Goal: Task Accomplishment & Management: Manage account settings

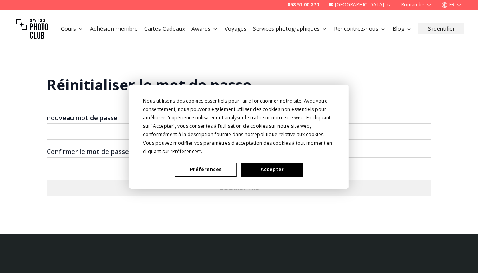
click at [283, 172] on button "Accepter" at bounding box center [272, 170] width 62 height 14
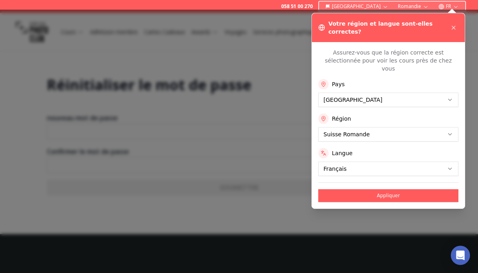
click at [355, 189] on button "Appliquer" at bounding box center [388, 195] width 140 height 13
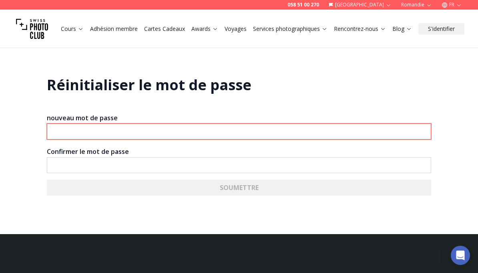
click at [317, 127] on input "nouveau mot de passe" at bounding box center [239, 131] width 384 height 16
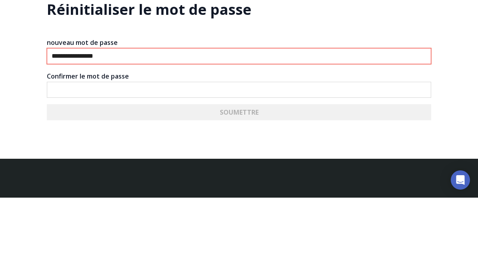
type input "**********"
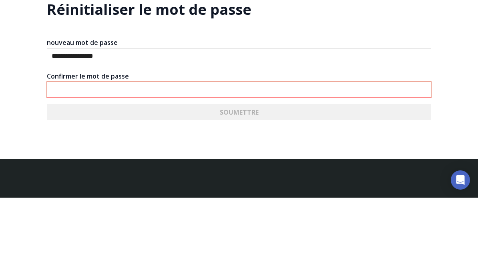
click at [313, 157] on input "Confirmer le mot de passe" at bounding box center [239, 165] width 384 height 16
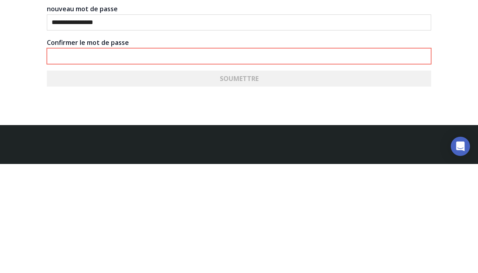
scroll to position [109, 0]
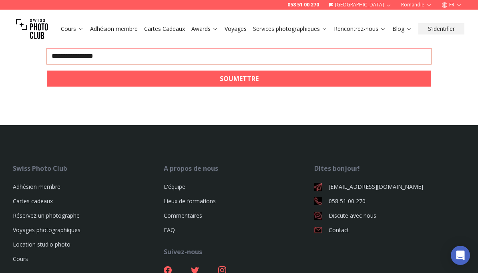
type input "**********"
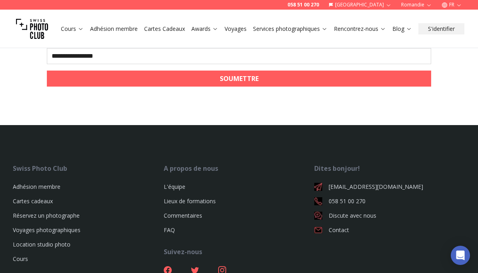
click at [353, 84] on button "SOUMETTRE" at bounding box center [239, 78] width 384 height 16
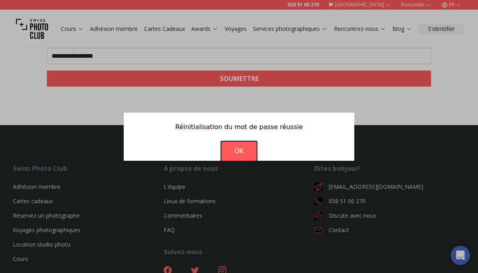
click at [252, 158] on link "OK" at bounding box center [238, 150] width 35 height 19
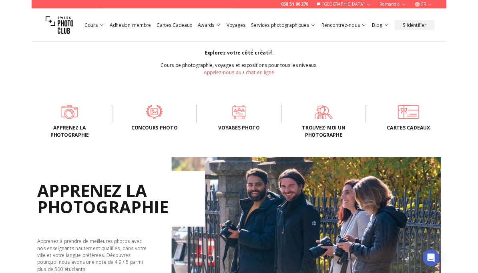
scroll to position [207, 0]
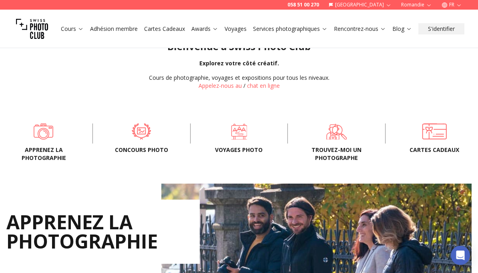
click at [447, 28] on button "S'identifier" at bounding box center [441, 28] width 46 height 11
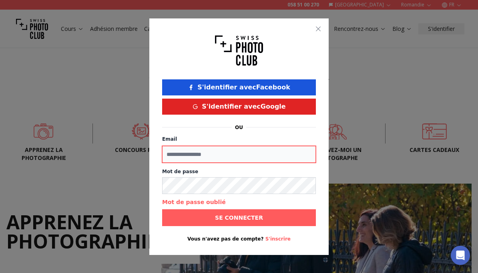
click at [290, 159] on input "Email" at bounding box center [239, 154] width 154 height 17
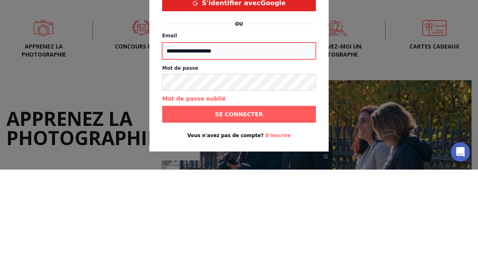
type input "**********"
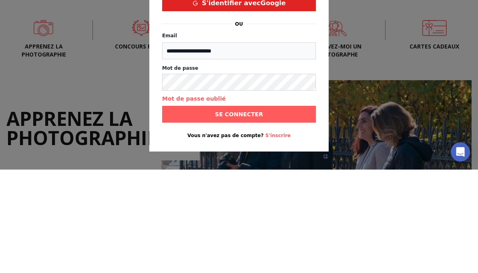
scroll to position [310, 0]
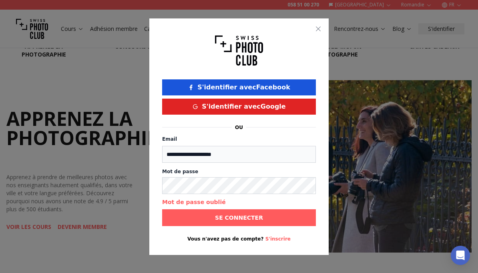
click at [265, 218] on span "Se connecter" at bounding box center [239, 217] width 61 height 14
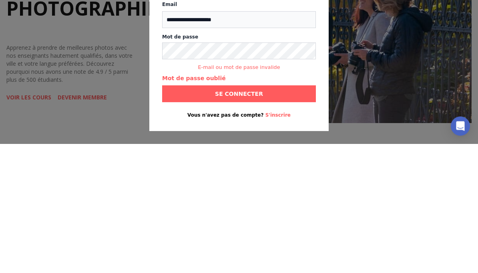
click at [285, 214] on button "Se connecter" at bounding box center [239, 222] width 154 height 17
